Goal: Task Accomplishment & Management: Use online tool/utility

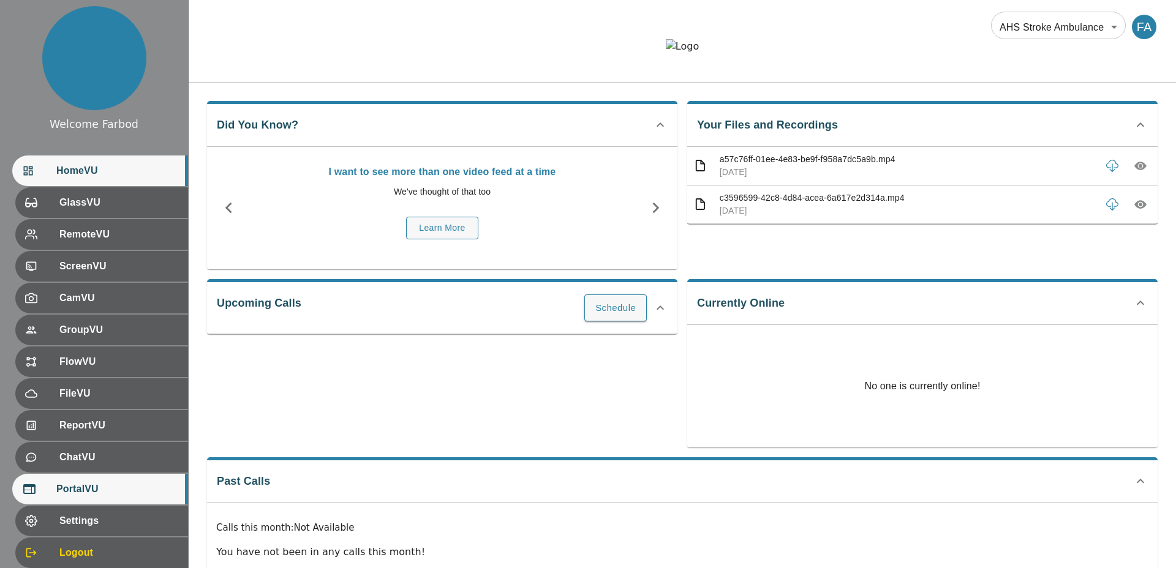
scroll to position [37, 0]
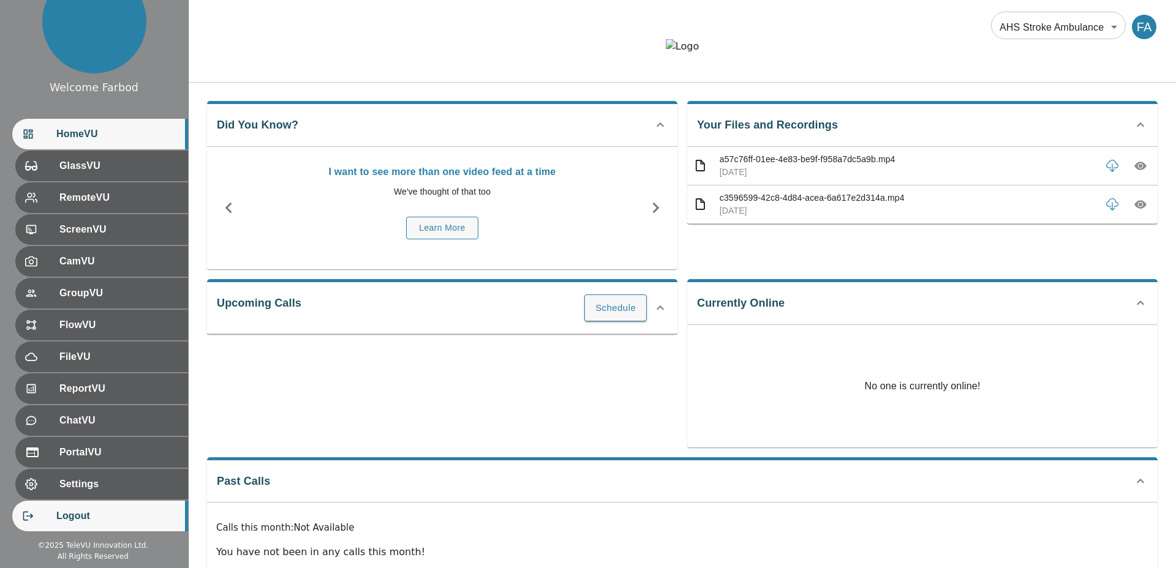
click at [91, 509] on span "Logout" at bounding box center [117, 516] width 122 height 15
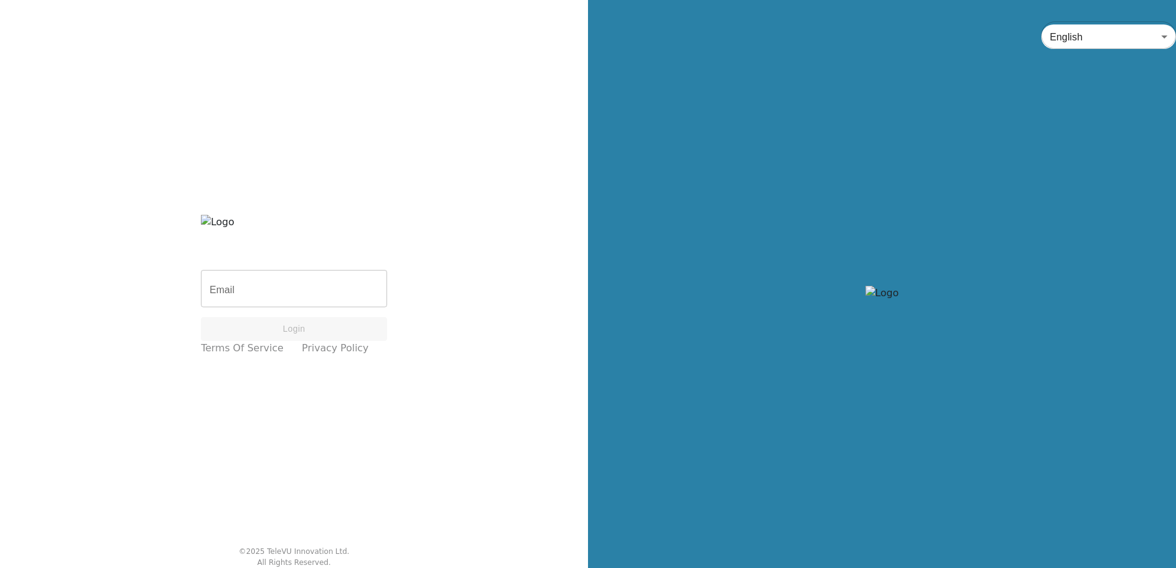
click at [251, 298] on input "Email" at bounding box center [294, 290] width 186 height 34
paste input "[EMAIL_ADDRESS][DOMAIN_NAME]"
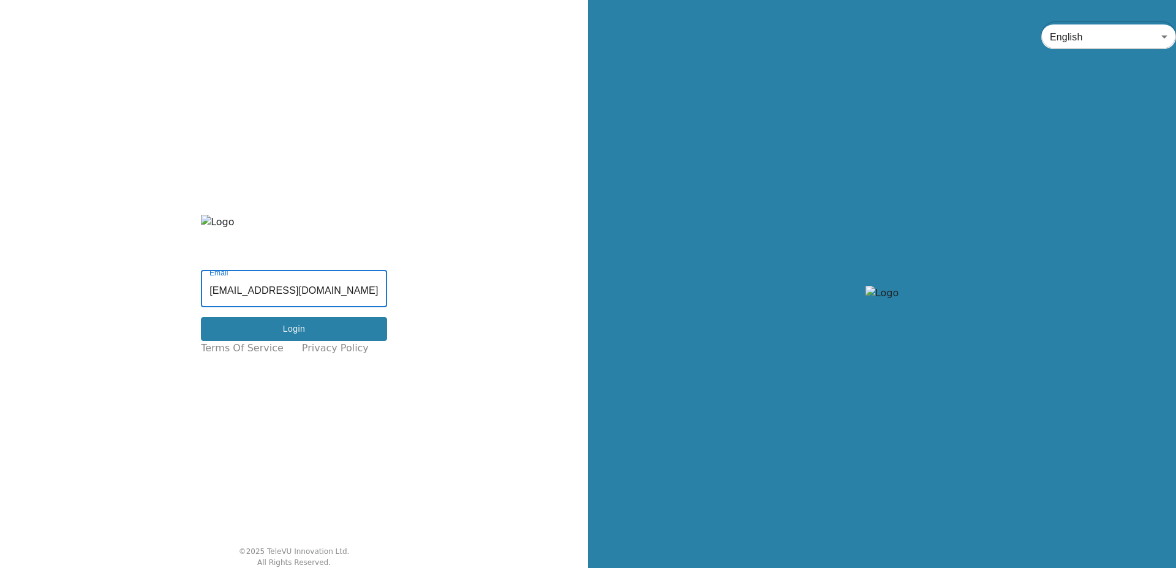
type input "[EMAIL_ADDRESS][DOMAIN_NAME]"
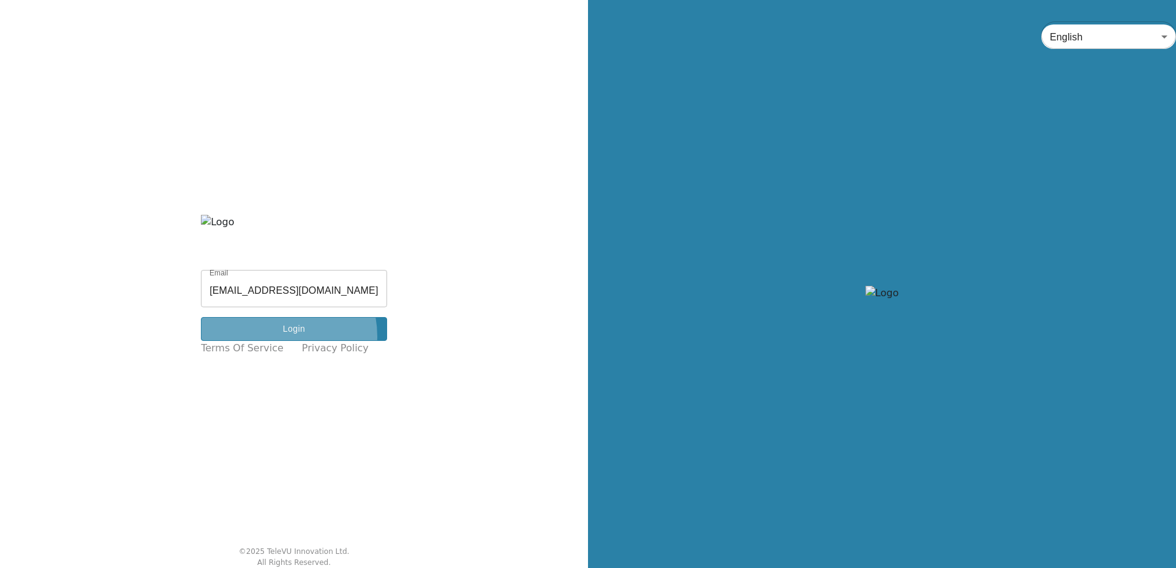
click at [276, 336] on button "Login" at bounding box center [294, 329] width 186 height 24
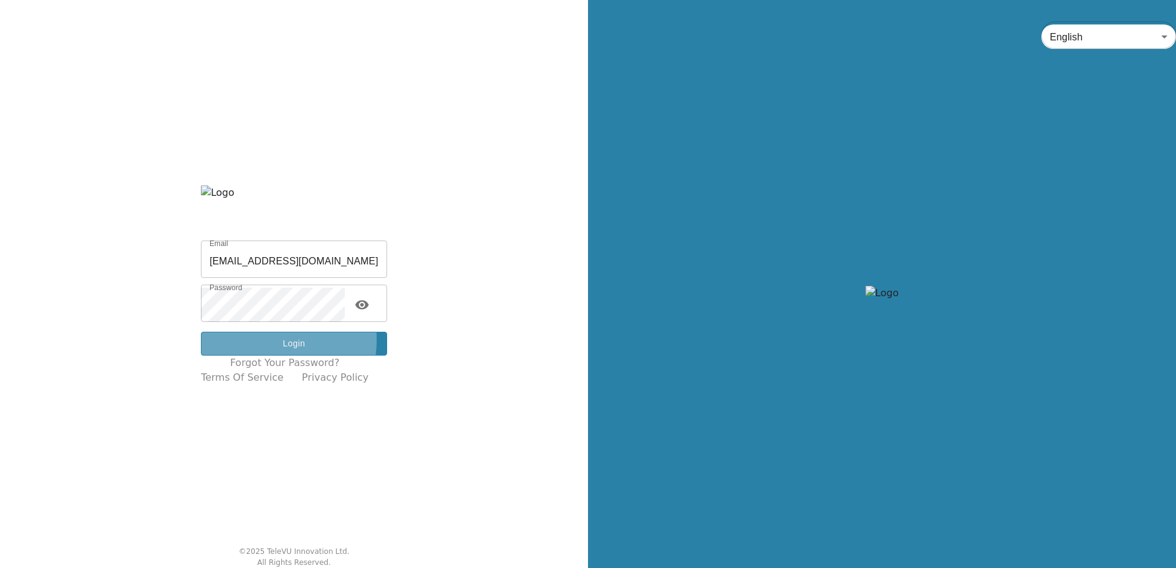
click at [263, 340] on button "Login" at bounding box center [294, 344] width 186 height 24
